Goal: Check status: Check status

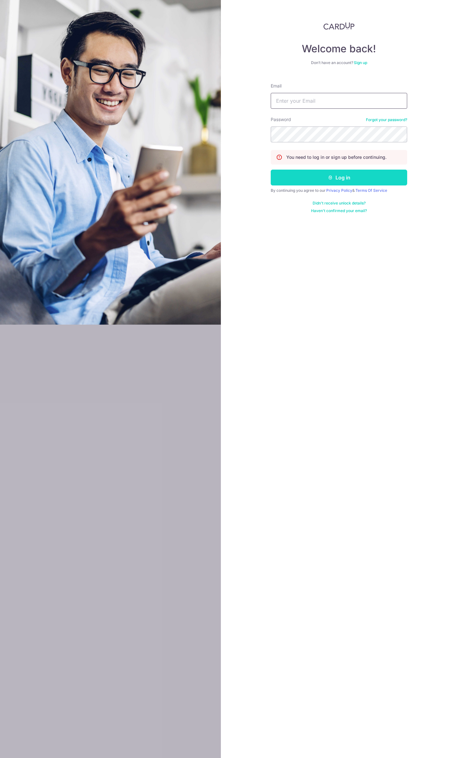
type input "[EMAIL_ADDRESS][DOMAIN_NAME]"
click at [308, 182] on button "Log in" at bounding box center [339, 178] width 136 height 16
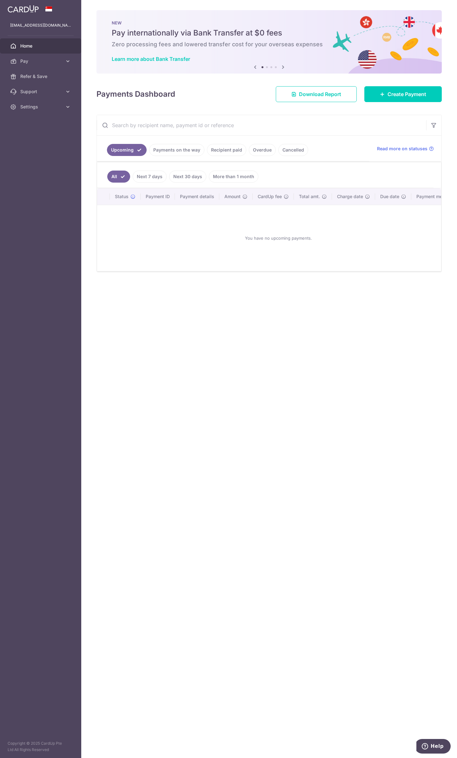
click at [239, 126] on input "text" at bounding box center [261, 125] width 329 height 20
type input "lift dynamics"
click at [232, 151] on link "Recipient paid" at bounding box center [226, 150] width 39 height 12
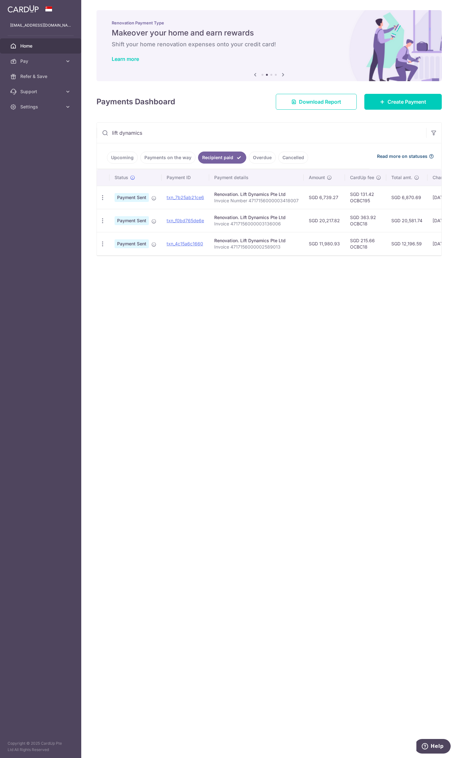
click at [410, 155] on span "Read more on statuses" at bounding box center [402, 156] width 50 height 6
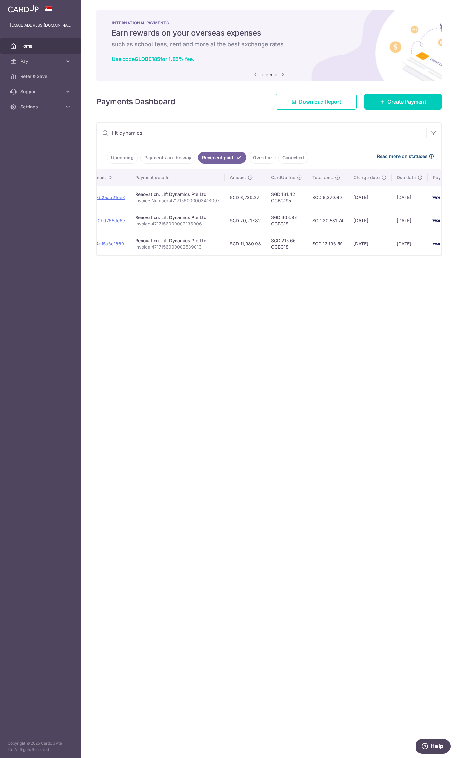
scroll to position [0, 79]
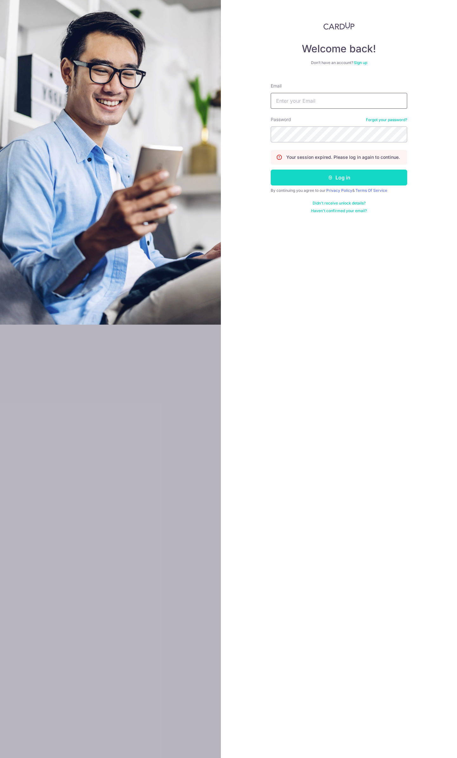
type input "[EMAIL_ADDRESS][DOMAIN_NAME]"
click at [363, 177] on button "Log in" at bounding box center [339, 178] width 136 height 16
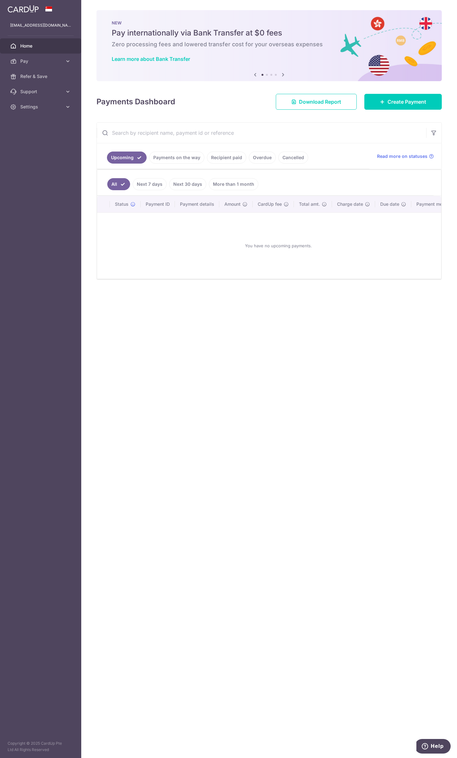
click at [228, 159] on link "Recipient paid" at bounding box center [226, 158] width 39 height 12
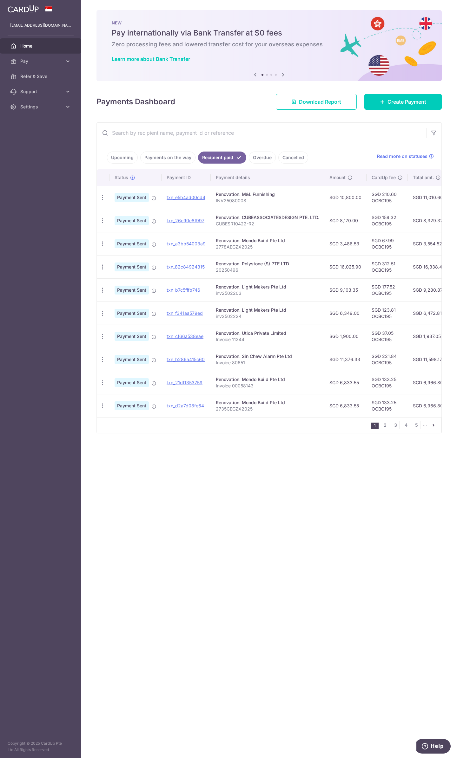
click at [183, 127] on input "text" at bounding box center [261, 133] width 329 height 20
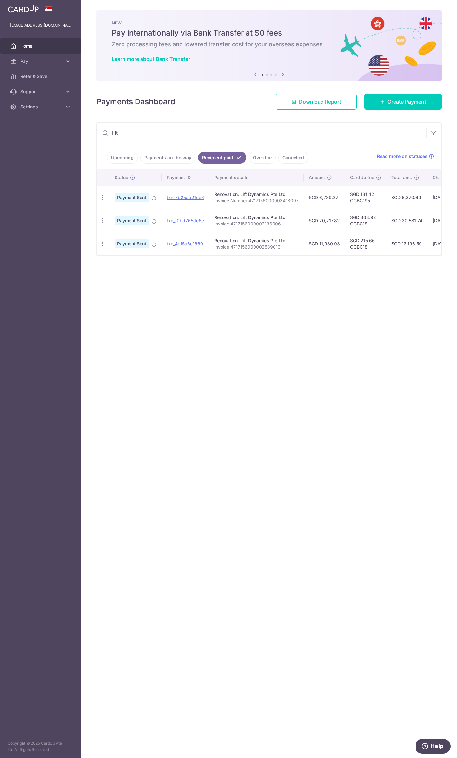
type input "lift"
click at [245, 311] on div "× Pause Schedule Pause all future payments in this series Pause just this one p…" at bounding box center [269, 379] width 376 height 758
